Goal: Task Accomplishment & Management: Complete application form

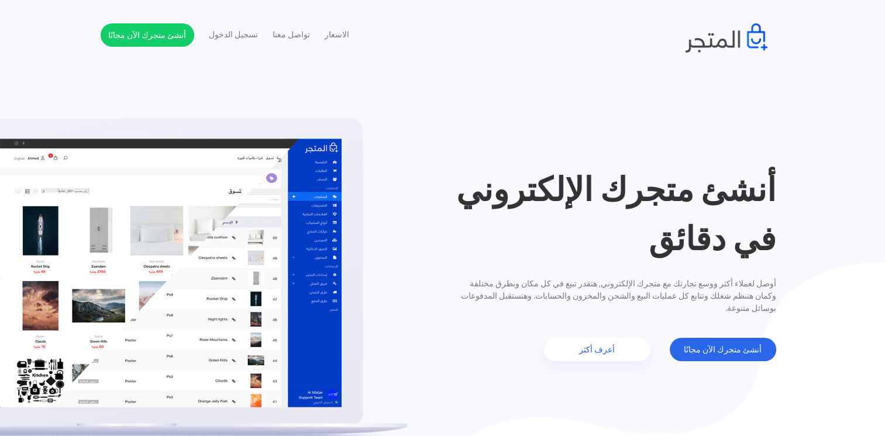
scroll to position [2, 0]
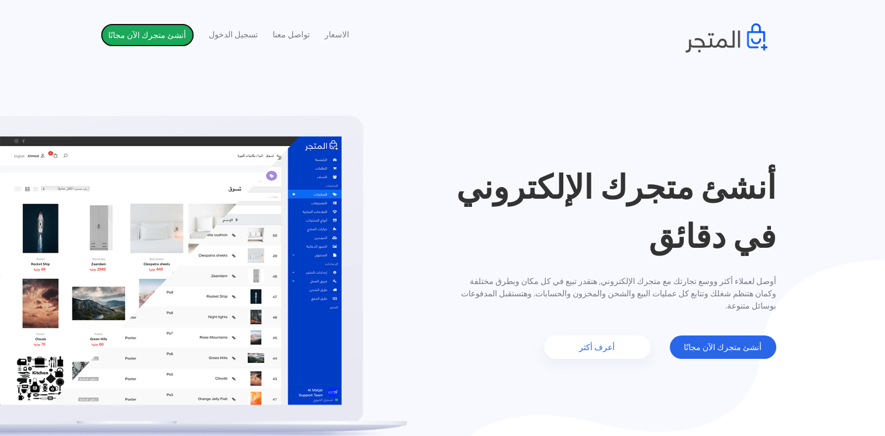
click at [147, 35] on link "أنشئ متجرك الآن مجانًا" at bounding box center [148, 34] width 94 height 23
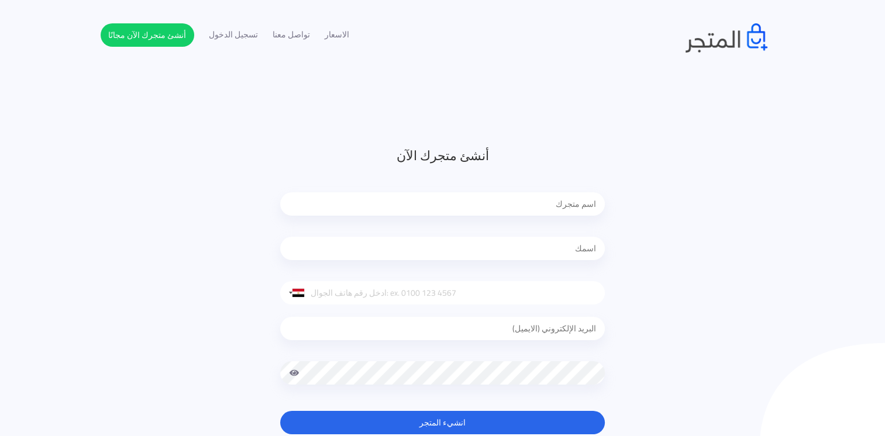
click at [452, 202] on input "text" at bounding box center [442, 203] width 325 height 23
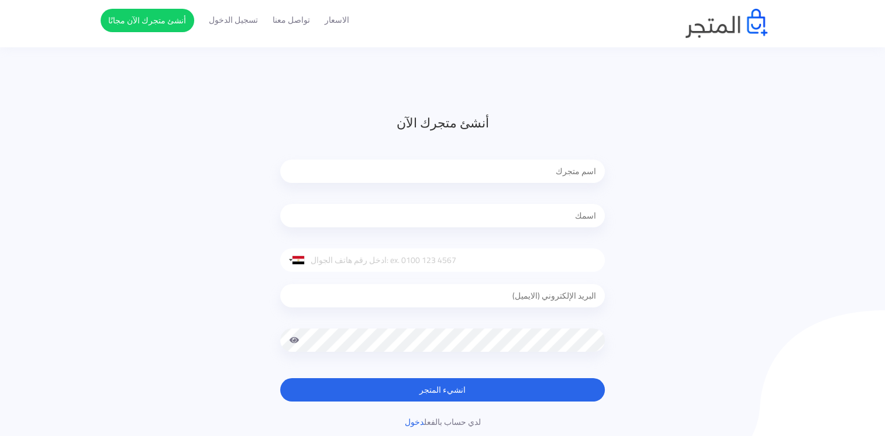
scroll to position [35, 0]
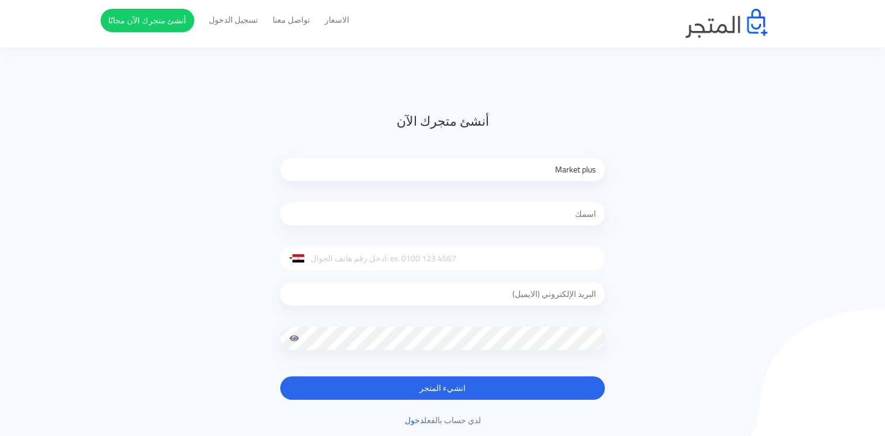
type input "Market plus"
click at [503, 215] on input "text" at bounding box center [442, 213] width 325 height 23
type input "[PERSON_NAME]"
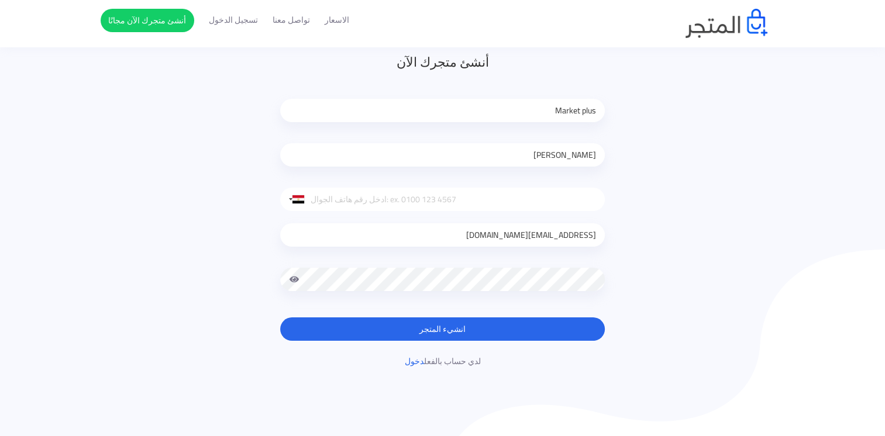
scroll to position [96, 0]
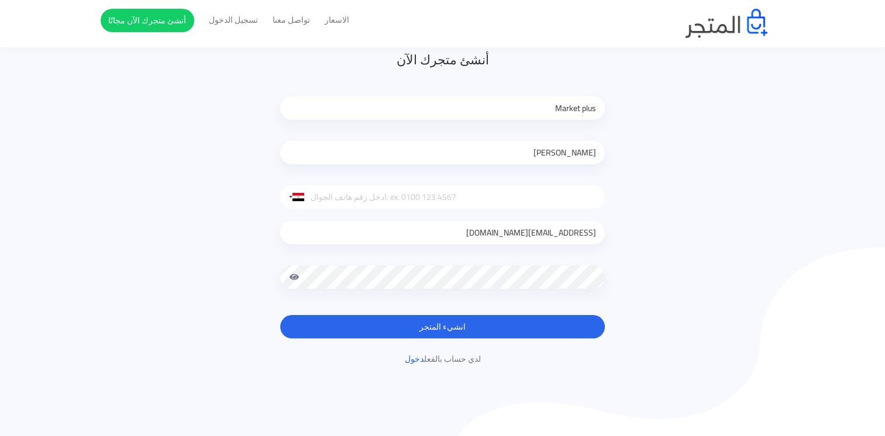
click at [484, 251] on div "youssefkarouch62@gmail.com" at bounding box center [442, 235] width 325 height 53
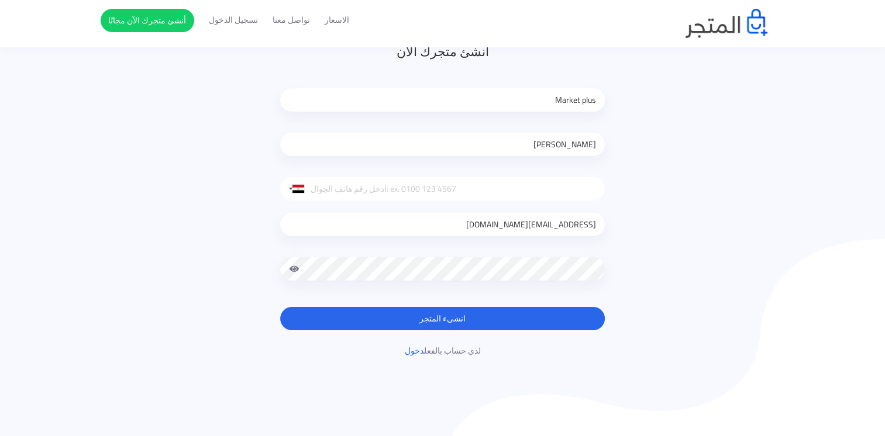
scroll to position [105, 0]
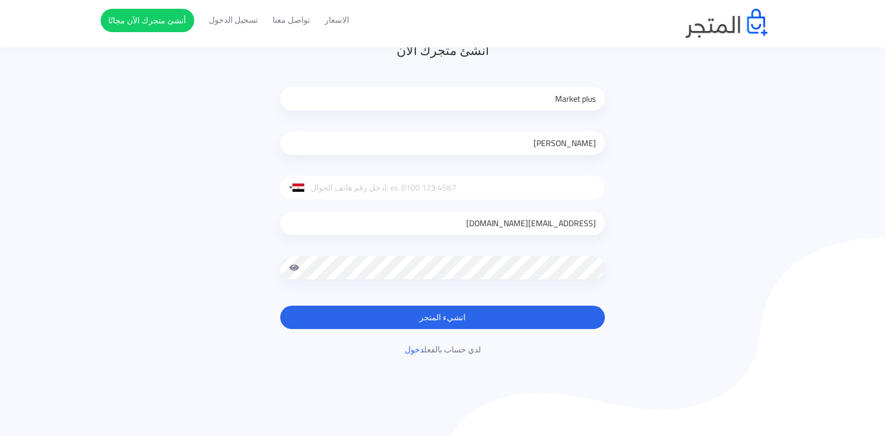
click at [484, 251] on div "youssefkarouch62@gmail.com" at bounding box center [442, 225] width 325 height 53
drag, startPoint x: 484, startPoint y: 251, endPoint x: 716, endPoint y: 274, distance: 232.7
click at [716, 274] on div "أنشئ متجرك الآن Market plus youssef karouch United States +1 United Kingdom +44…" at bounding box center [443, 198] width 684 height 315
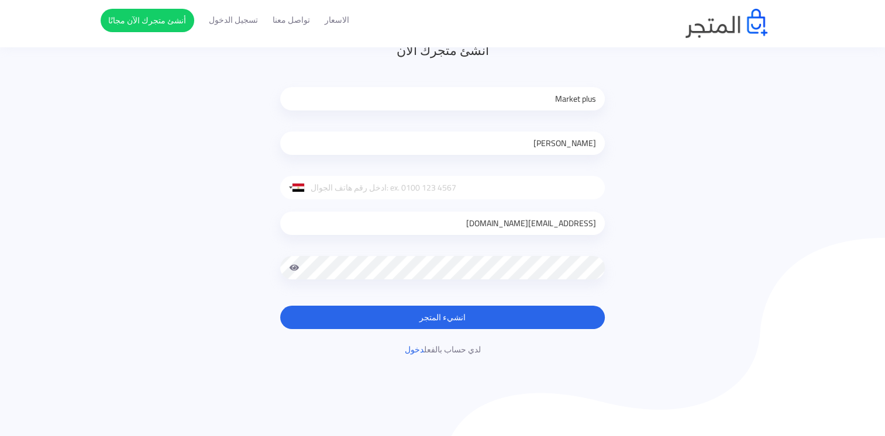
click at [484, 226] on input "youssefkarouch62@gmail.com" at bounding box center [442, 223] width 325 height 23
click at [568, 226] on input "com" at bounding box center [442, 223] width 325 height 23
type input "c"
type input "[EMAIL_ADDRESS][DOMAIN_NAME]"
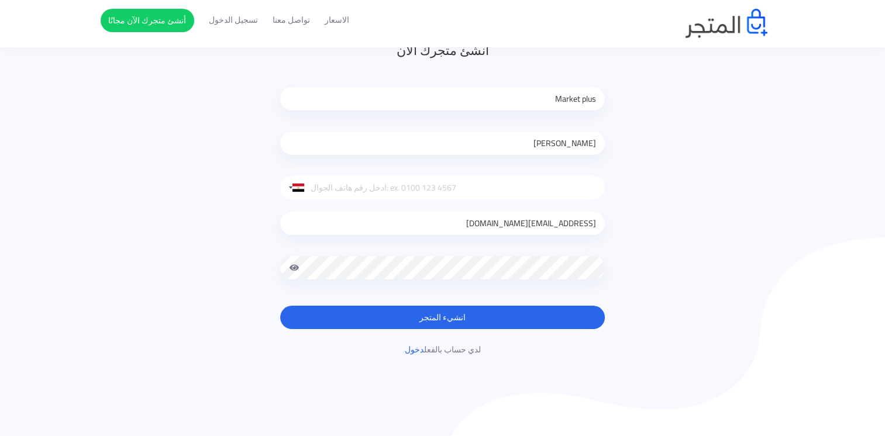
click at [294, 268] on span at bounding box center [294, 267] width 11 height 23
click at [378, 312] on button "انشيء المتجر" at bounding box center [442, 317] width 325 height 23
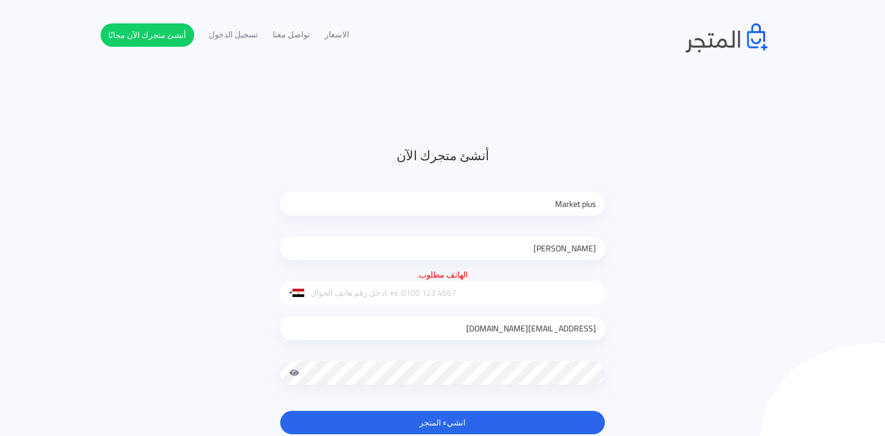
click at [384, 294] on input "tel" at bounding box center [442, 292] width 325 height 23
type input "0671608345"
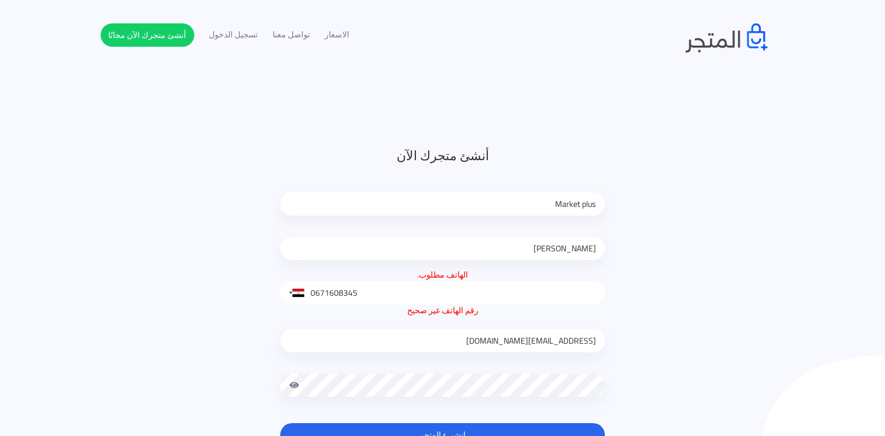
click at [430, 367] on div "[EMAIL_ADDRESS][DOMAIN_NAME]" at bounding box center [442, 366] width 325 height 98
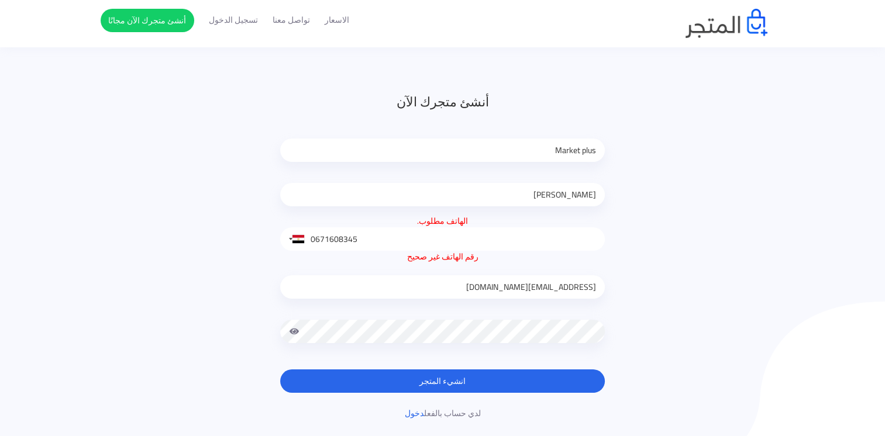
scroll to position [56, 0]
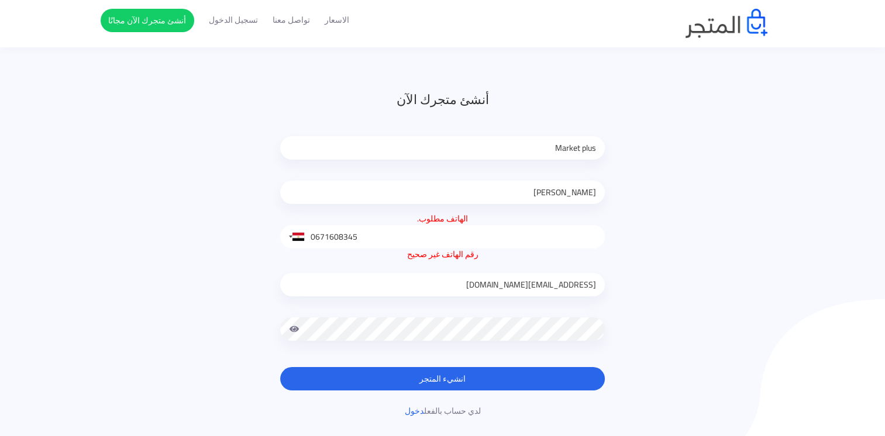
click at [441, 380] on button "انشيء المتجر" at bounding box center [442, 378] width 325 height 23
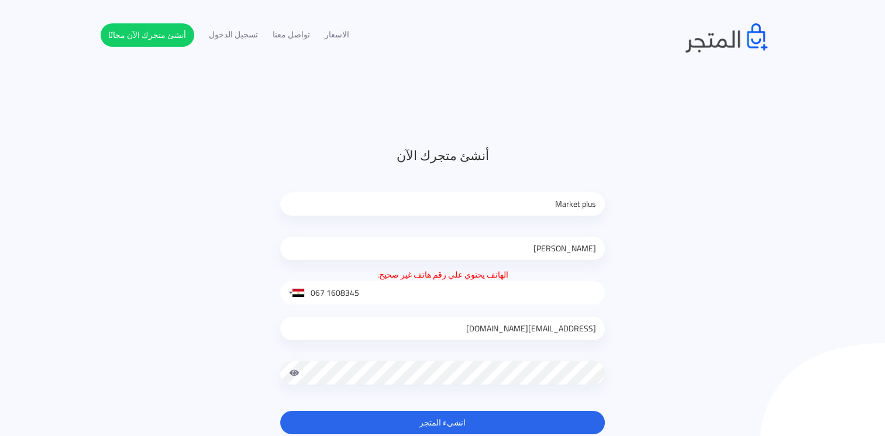
click at [381, 298] on input "067 1608345" at bounding box center [442, 292] width 325 height 23
type input "0"
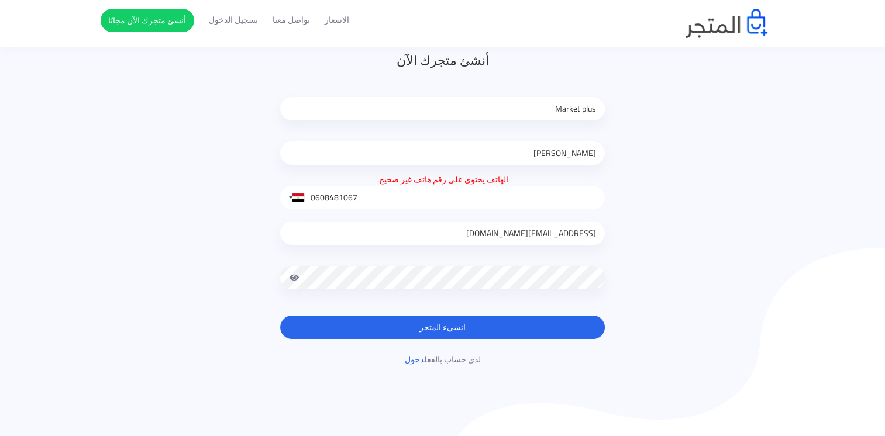
scroll to position [96, 0]
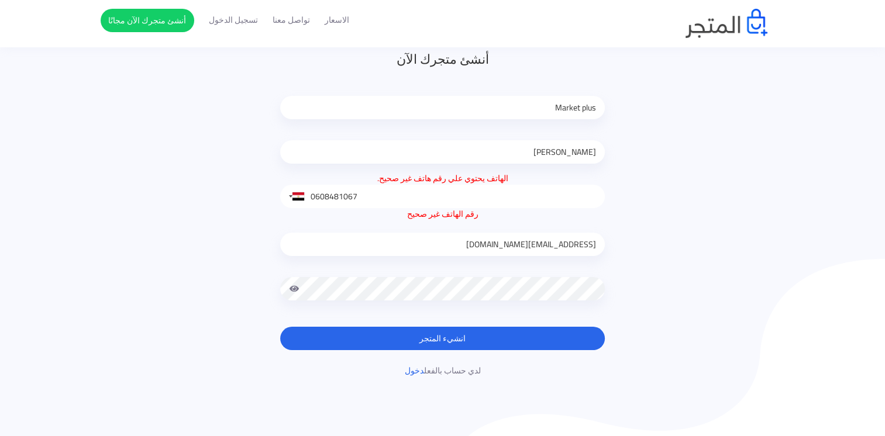
click at [477, 271] on div "[EMAIL_ADDRESS][DOMAIN_NAME]" at bounding box center [442, 269] width 325 height 98
click at [288, 196] on div at bounding box center [294, 196] width 27 height 22
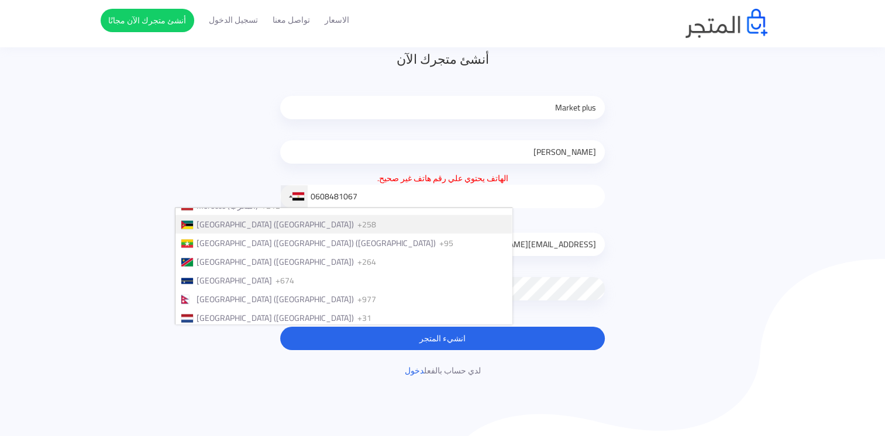
scroll to position [2780, 0]
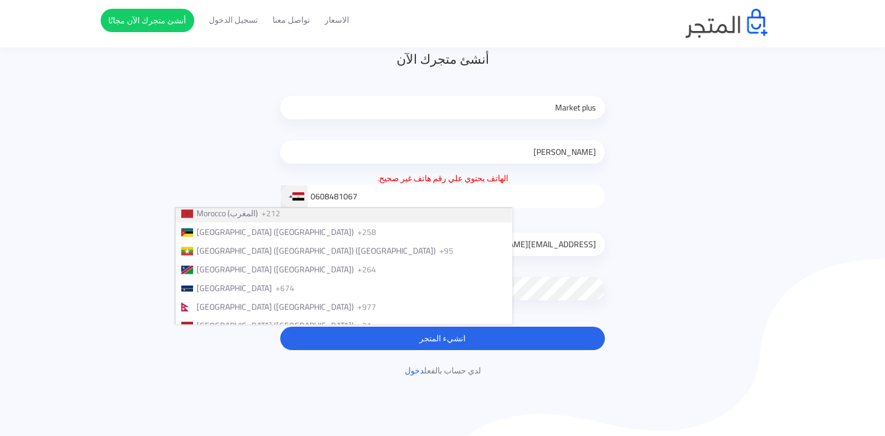
click at [296, 223] on li "Morocco (‫المغرب‬‎) +212" at bounding box center [343, 213] width 336 height 19
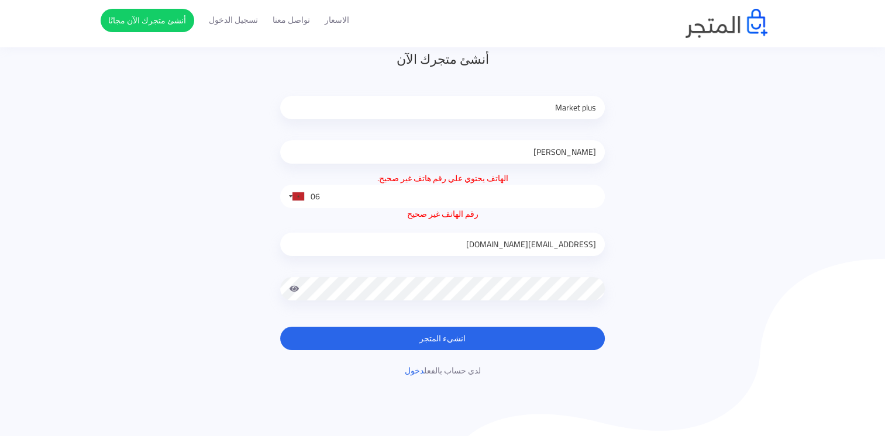
type input "0"
click at [312, 196] on input "0671608345" at bounding box center [442, 196] width 325 height 23
click at [315, 196] on input "0671608345" at bounding box center [442, 196] width 325 height 23
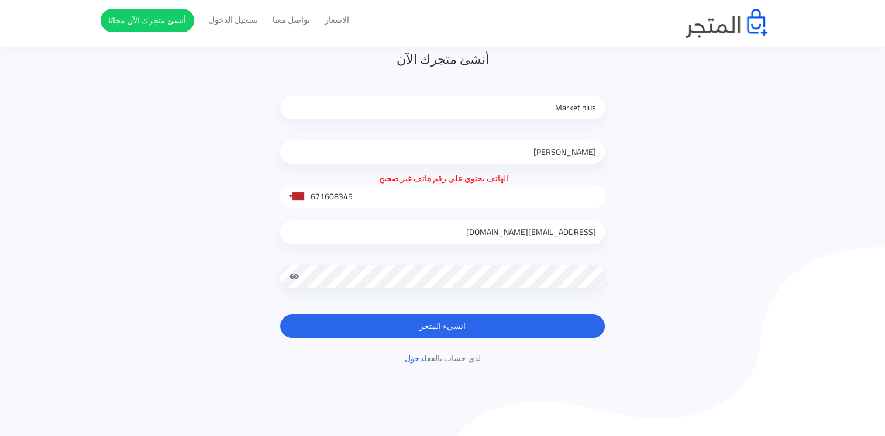
type input "671608345"
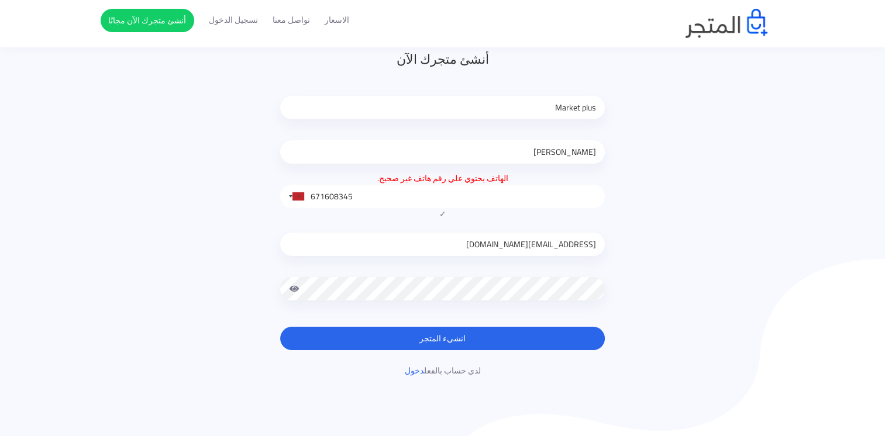
click at [423, 270] on div "[EMAIL_ADDRESS][DOMAIN_NAME]" at bounding box center [442, 269] width 325 height 98
click at [290, 284] on span at bounding box center [294, 288] width 11 height 23
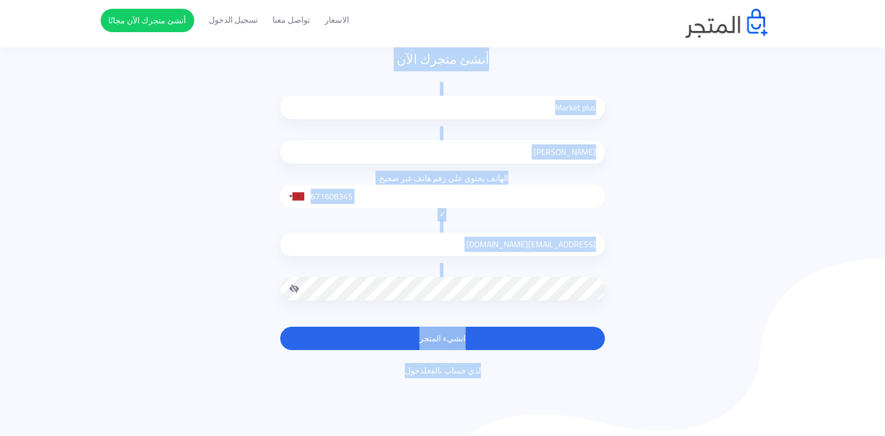
drag, startPoint x: 895, startPoint y: -43, endPoint x: 84, endPoint y: 382, distance: 915.7
click at [84, 340] on html "الاسعار تواصل معنا تسجيل الدخول أنشئ متجرك الآن مجانًا" at bounding box center [442, 122] width 885 height 436
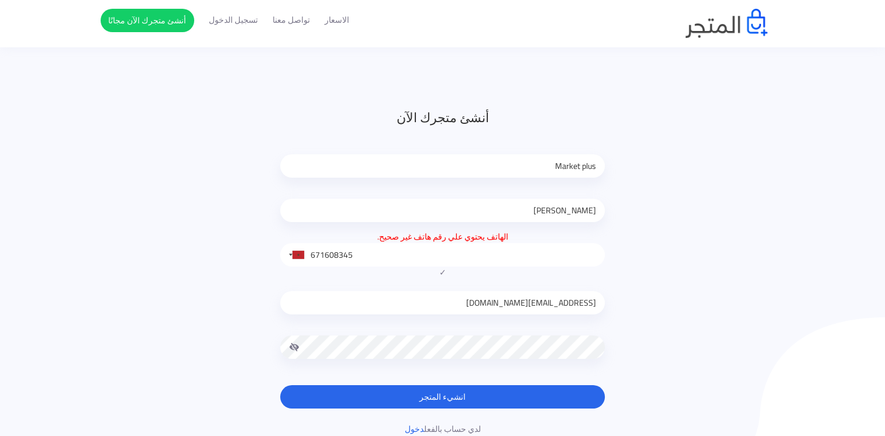
drag, startPoint x: 84, startPoint y: 382, endPoint x: 164, endPoint y: 280, distance: 129.5
click at [167, 278] on div "أنشئ متجرك الآن Market plus youssef karouch الهاتف يحتوي علي رقم هاتف غير صحيح.…" at bounding box center [443, 271] width 684 height 327
